Goal: Task Accomplishment & Management: Complete application form

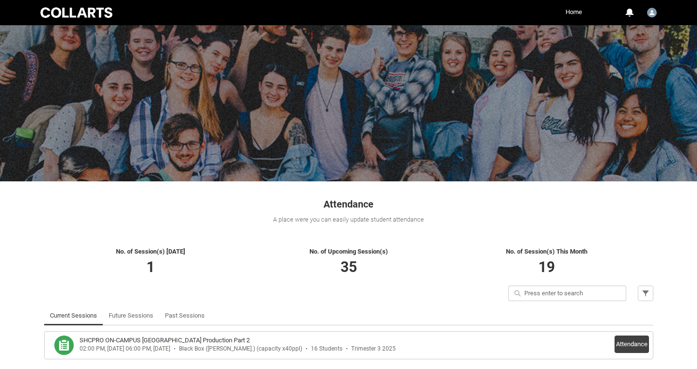
scroll to position [41, 0]
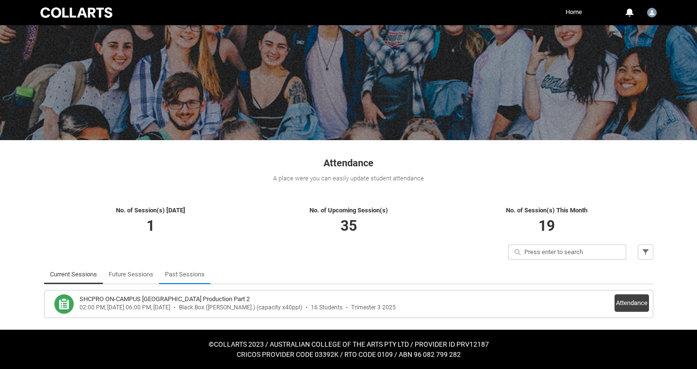
click at [183, 273] on link "Past Sessions" at bounding box center [185, 274] width 40 height 19
click at [186, 273] on link "Past Sessions" at bounding box center [185, 274] width 40 height 19
click at [182, 280] on link "Past Sessions" at bounding box center [185, 274] width 40 height 19
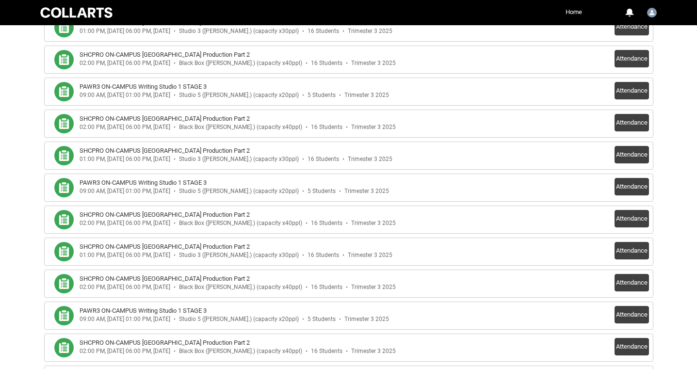
scroll to position [319, 0]
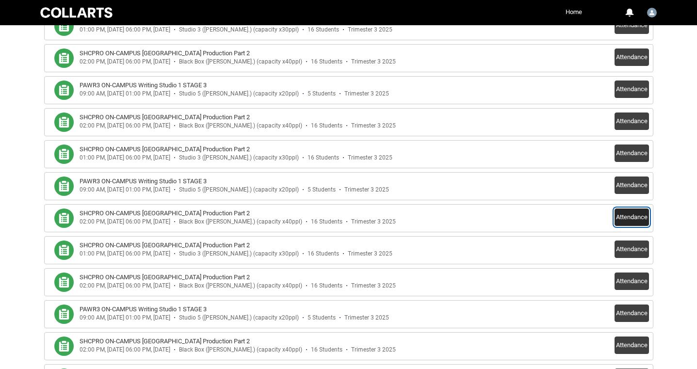
click at [640, 217] on button "Attendance" at bounding box center [632, 217] width 34 height 17
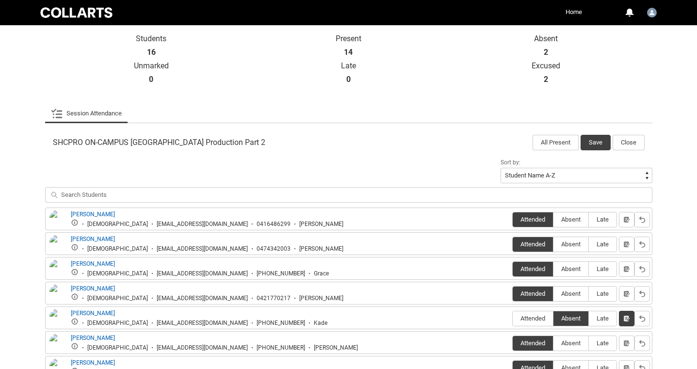
scroll to position [211, 0]
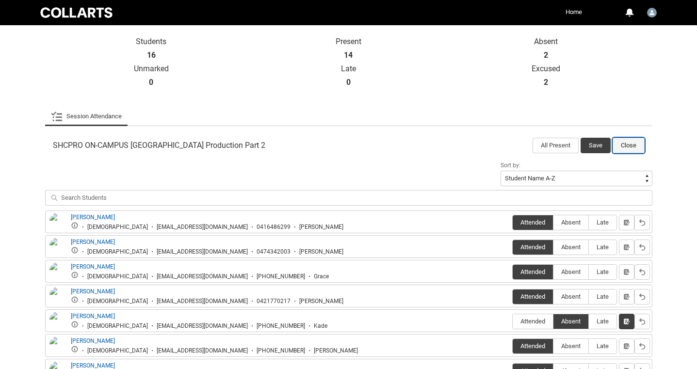
click at [627, 143] on button "Close" at bounding box center [629, 146] width 32 height 16
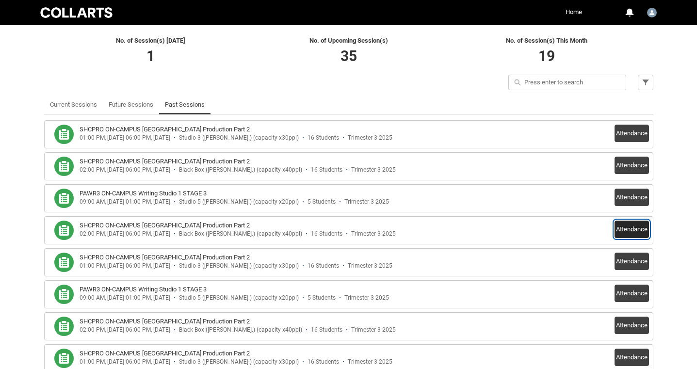
click at [637, 225] on button "Attendance" at bounding box center [632, 229] width 34 height 17
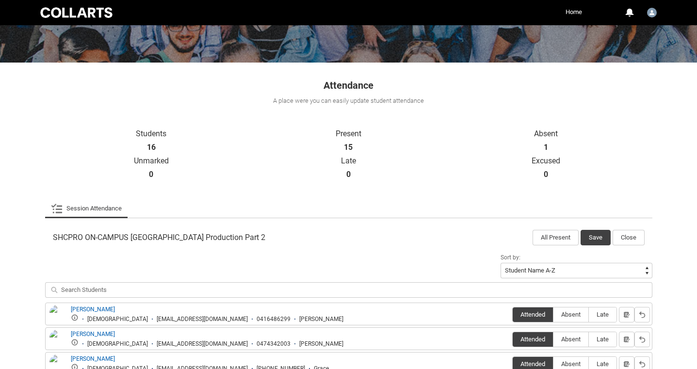
scroll to position [114, 0]
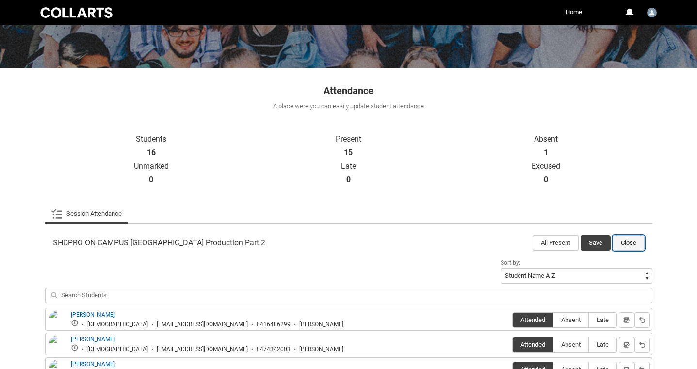
click at [625, 243] on button "Close" at bounding box center [629, 243] width 32 height 16
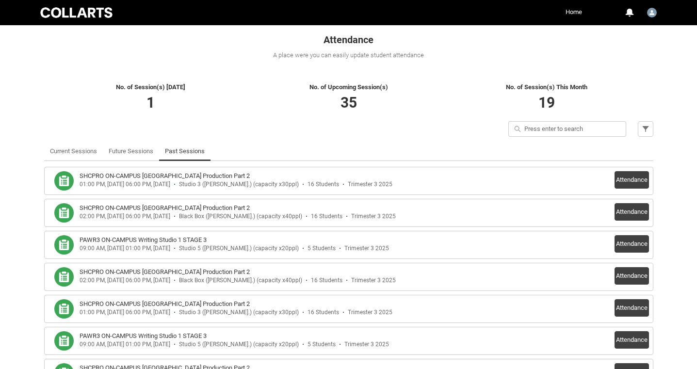
scroll to position [172, 0]
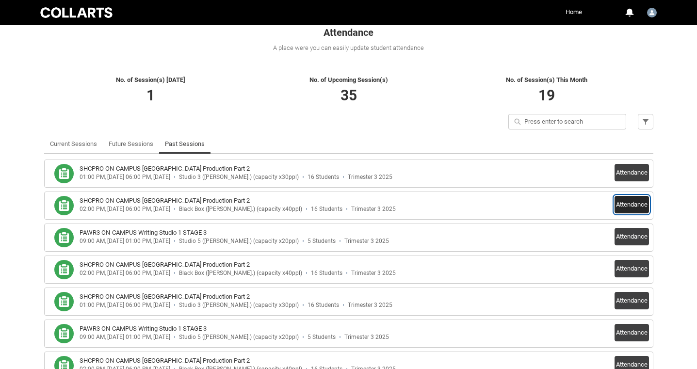
click at [626, 207] on button "Attendance" at bounding box center [632, 204] width 34 height 17
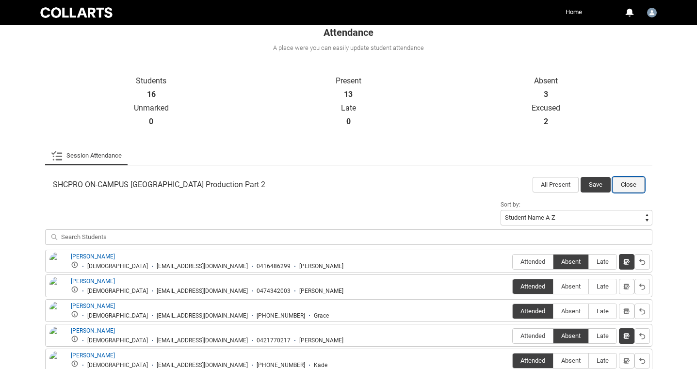
click at [632, 184] on button "Close" at bounding box center [629, 185] width 32 height 16
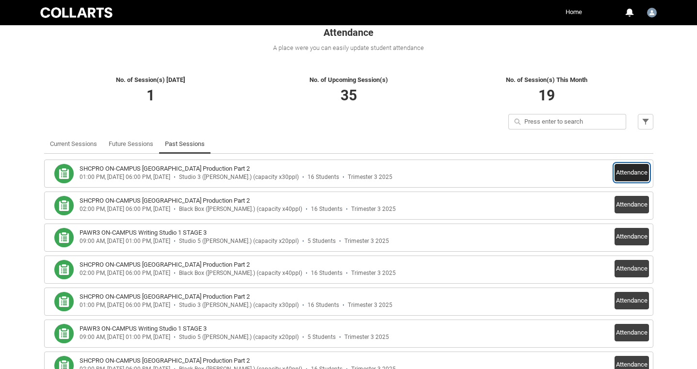
click at [623, 173] on button "Attendance" at bounding box center [632, 172] width 34 height 17
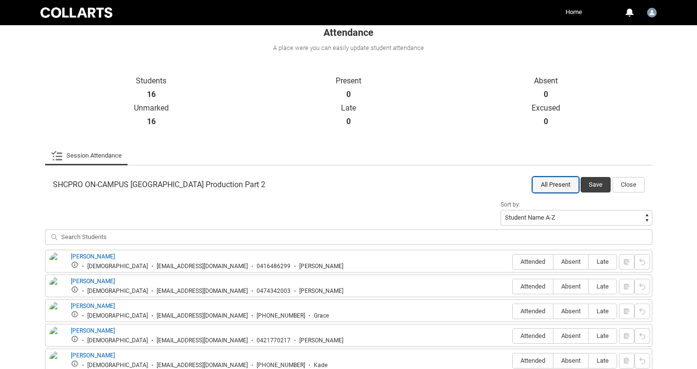
click at [558, 183] on button "All Present" at bounding box center [556, 185] width 46 height 16
radio input "true"
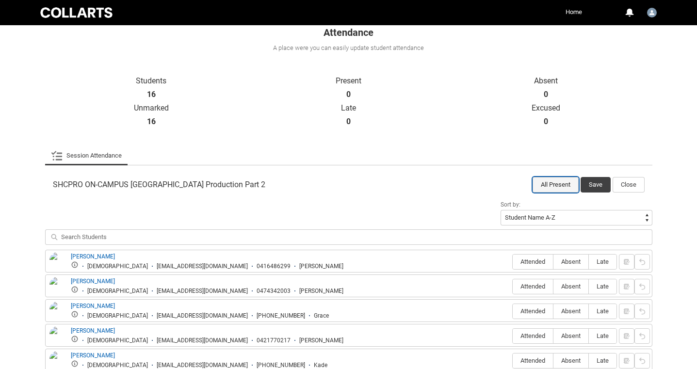
radio input "true"
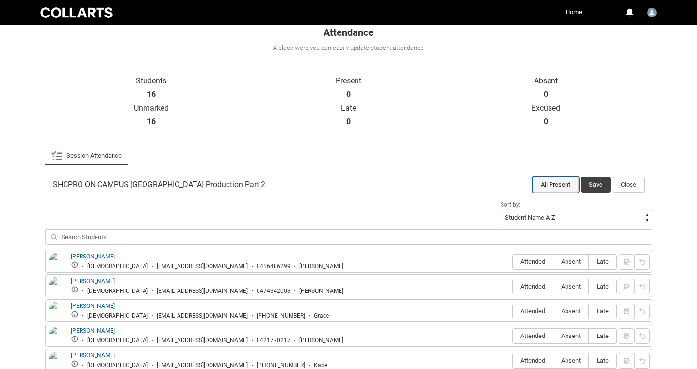
radio input "true"
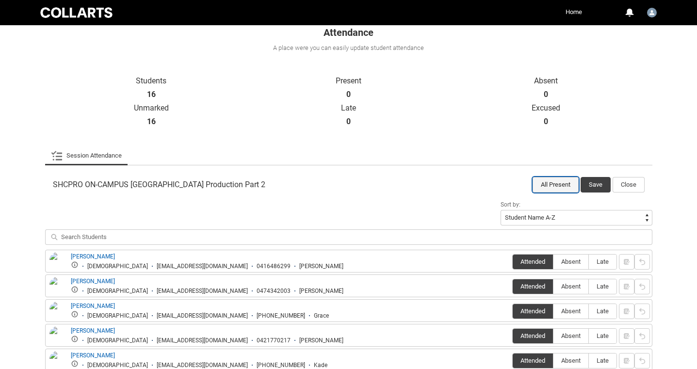
radio input "true"
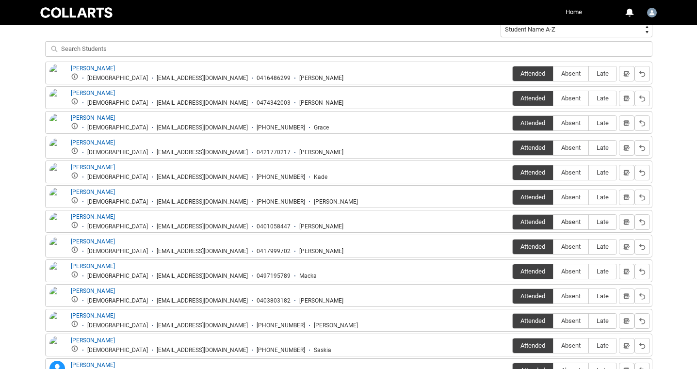
scroll to position [362, 0]
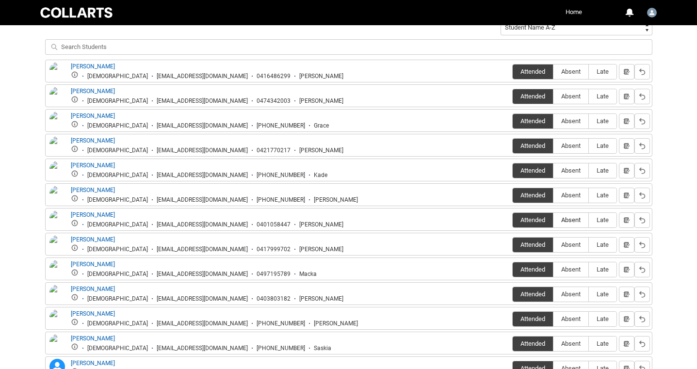
click at [569, 214] on label "Absent" at bounding box center [571, 220] width 35 height 15
click at [554, 220] on input "Absent" at bounding box center [553, 220] width 0 height 0
type lightning-radio-group "Absent"
radio input "true"
click at [668, 186] on div "Skip to Main Content Collarts Education Community Home More 0 Notifications Pro…" at bounding box center [348, 75] width 697 height 874
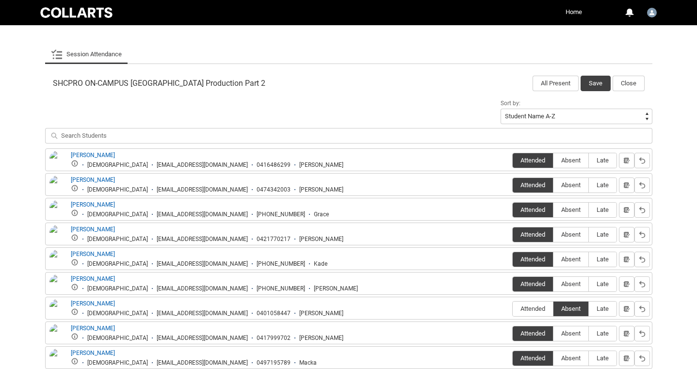
scroll to position [264, 0]
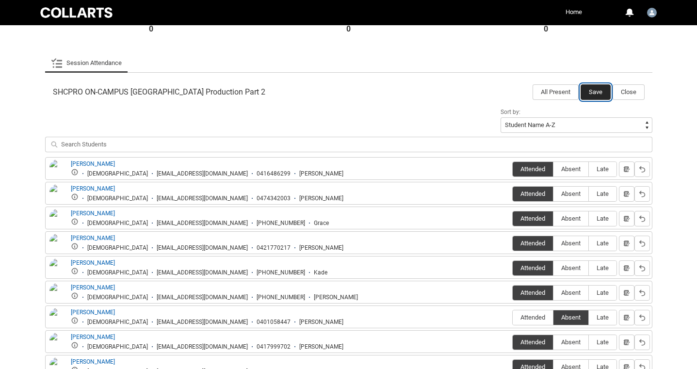
click at [595, 90] on button "Save" at bounding box center [596, 92] width 30 height 16
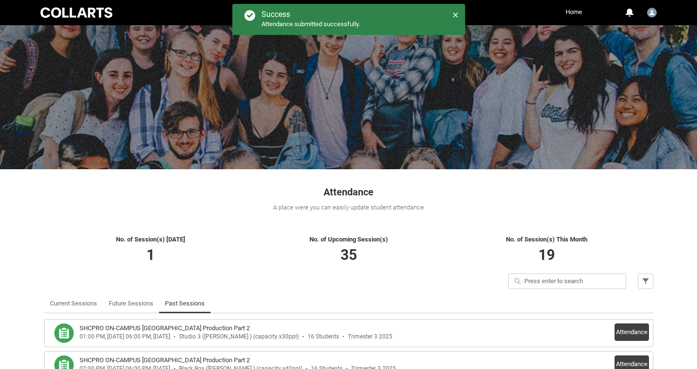
scroll to position [0, 0]
